Goal: Navigation & Orientation: Find specific page/section

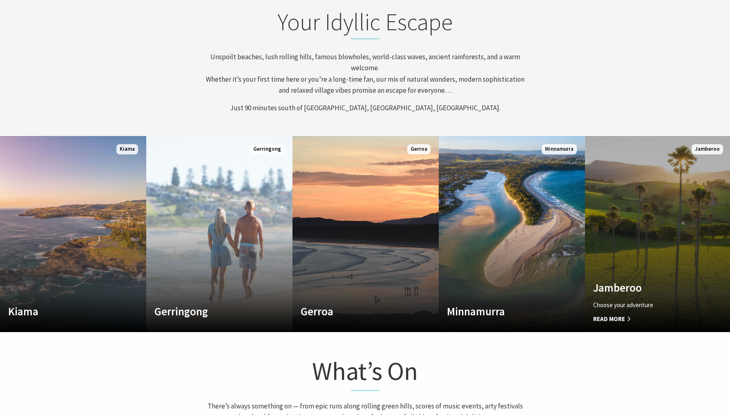
scroll to position [408, 0]
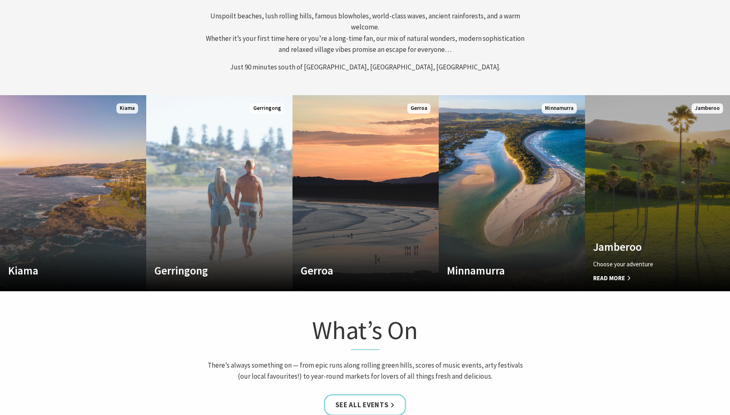
click at [671, 230] on link "Custom Image Used Jamberoo Choose your adventure Read More Jamberoo" at bounding box center [658, 193] width 146 height 196
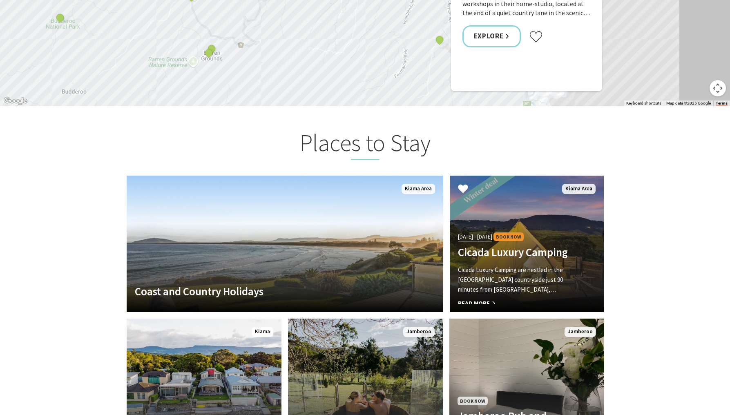
scroll to position [1592, 0]
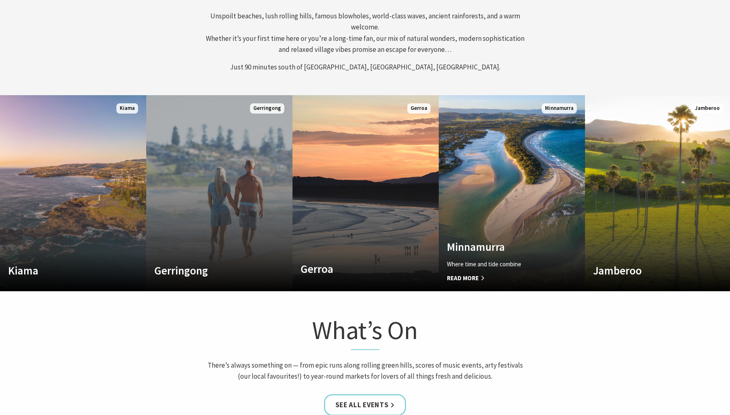
scroll to position [13, 736]
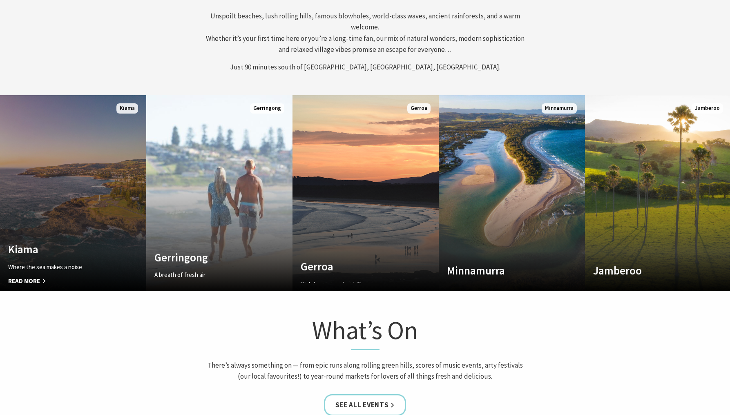
click at [77, 245] on h4 "Kiama" at bounding box center [62, 249] width 108 height 13
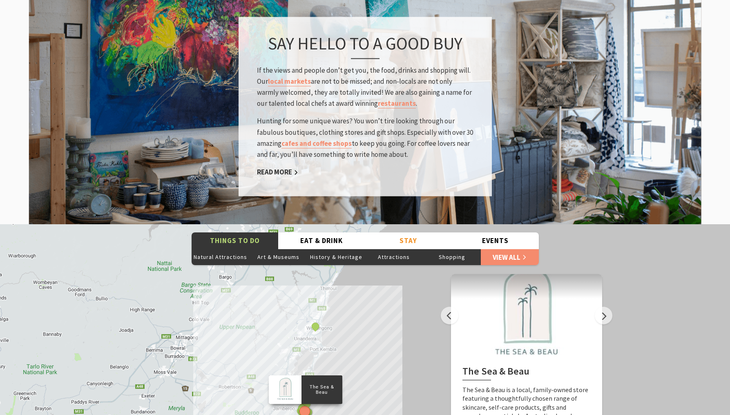
scroll to position [1307, 0]
